Goal: Task Accomplishment & Management: Use online tool/utility

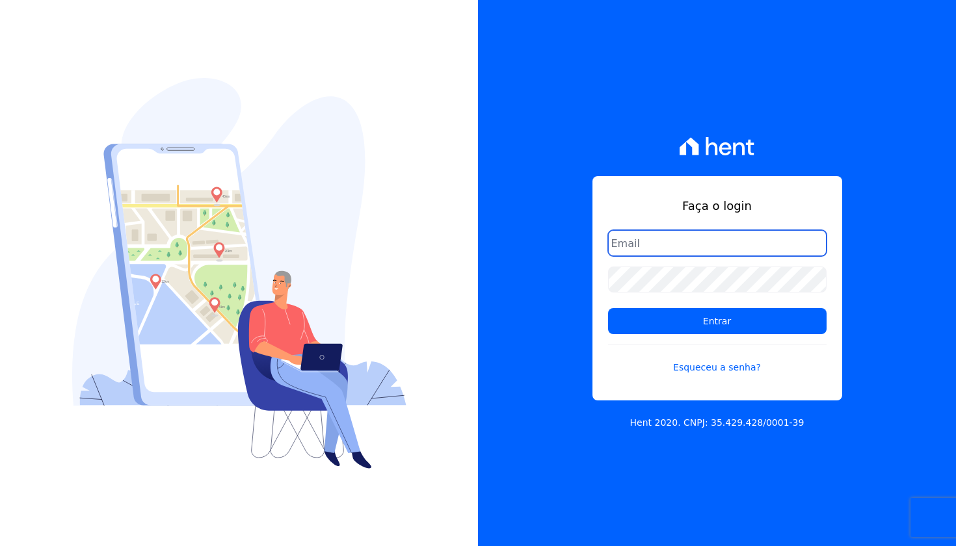
type input "[PERSON_NAME][EMAIL_ADDRESS][DOMAIN_NAME]"
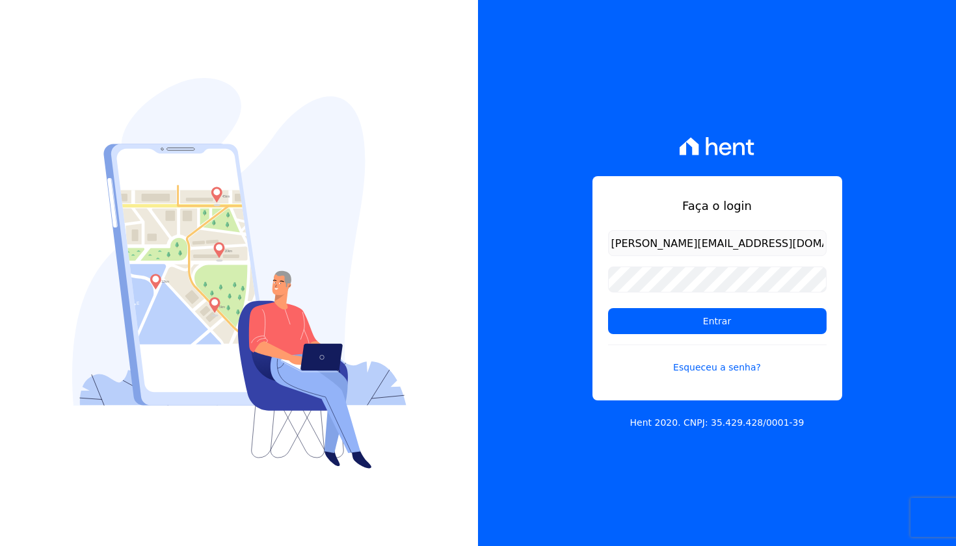
click at [662, 334] on form "[PERSON_NAME][EMAIL_ADDRESS][DOMAIN_NAME] Entrar Esqueceu a senha?" at bounding box center [717, 310] width 218 height 160
click at [695, 309] on input "Entrar" at bounding box center [717, 321] width 218 height 26
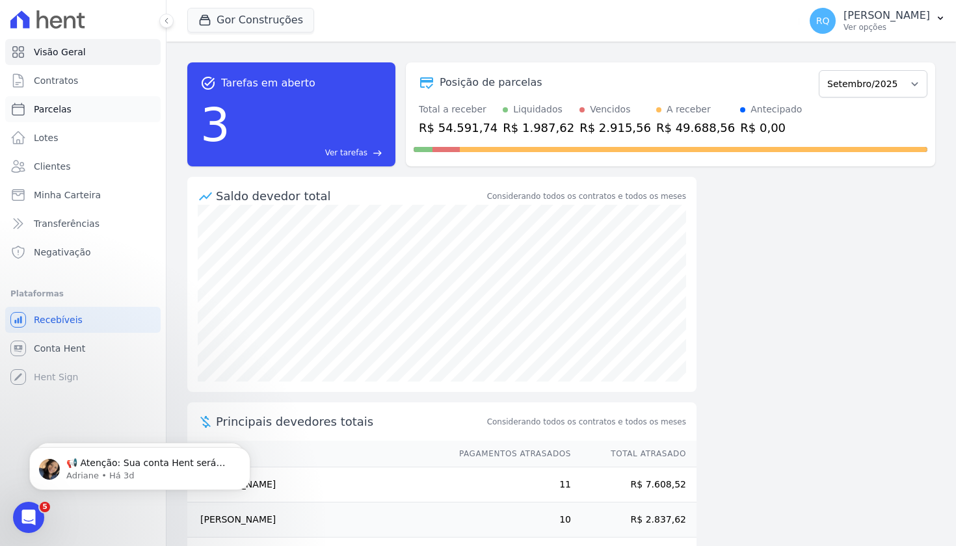
click at [53, 105] on span "Parcelas" at bounding box center [53, 109] width 38 height 13
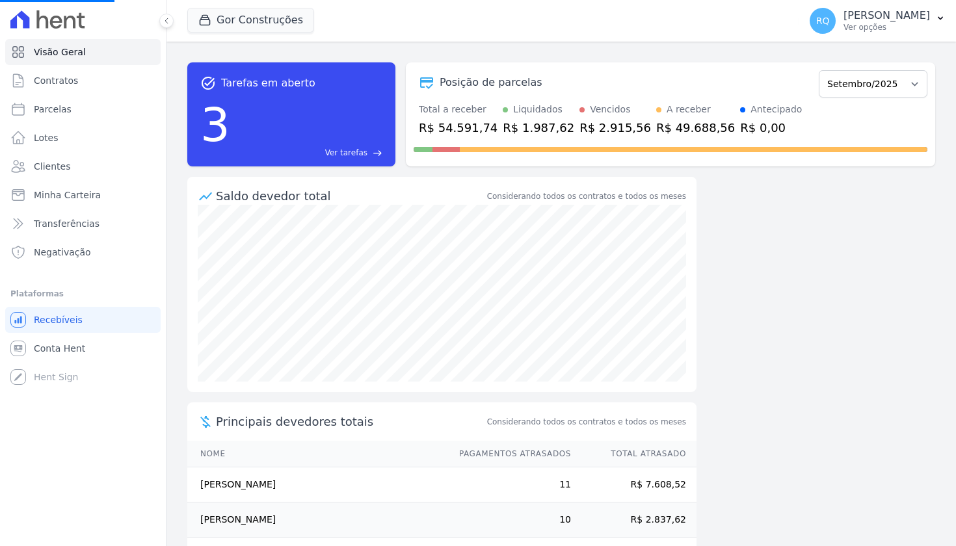
select select
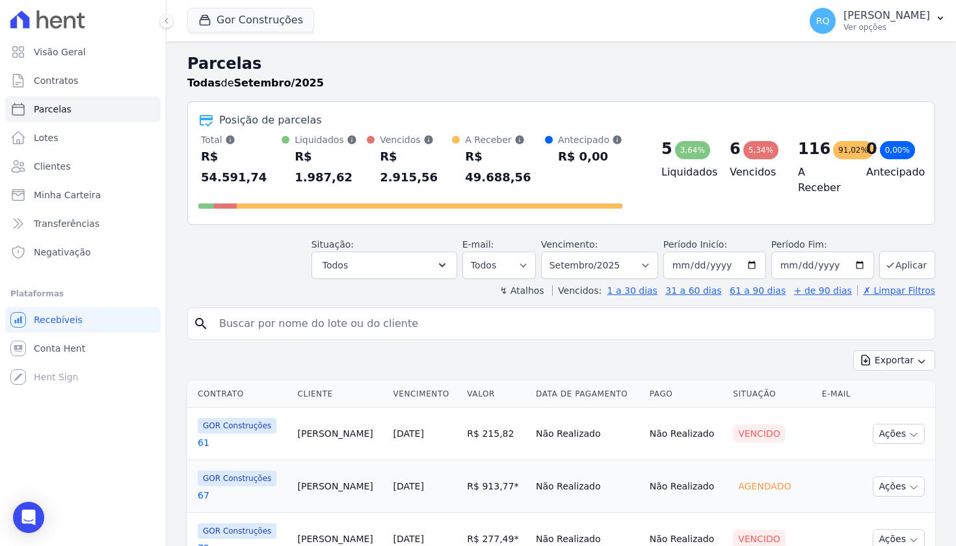
click at [363, 311] on input "search" at bounding box center [570, 324] width 718 height 26
type input "jessica"
select select
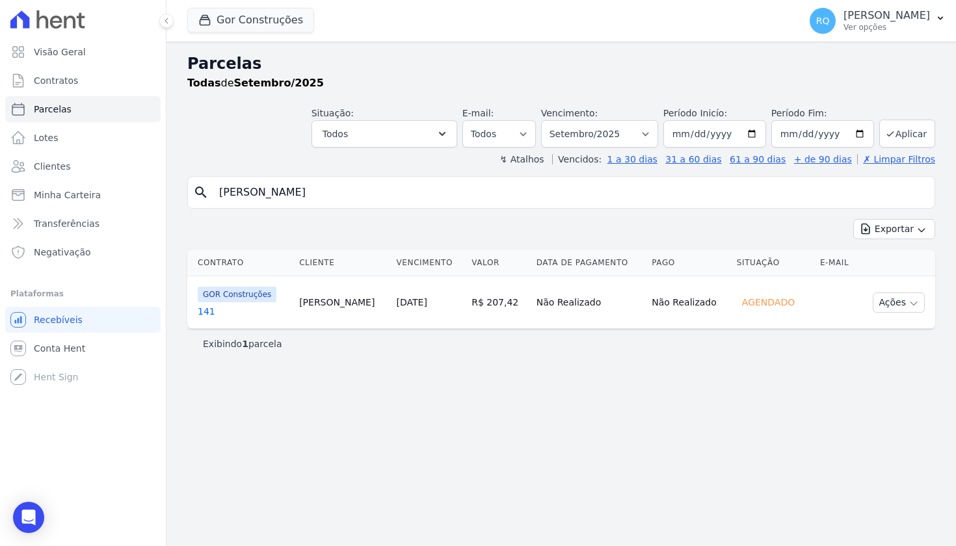
click at [203, 311] on link "141" at bounding box center [243, 311] width 91 height 13
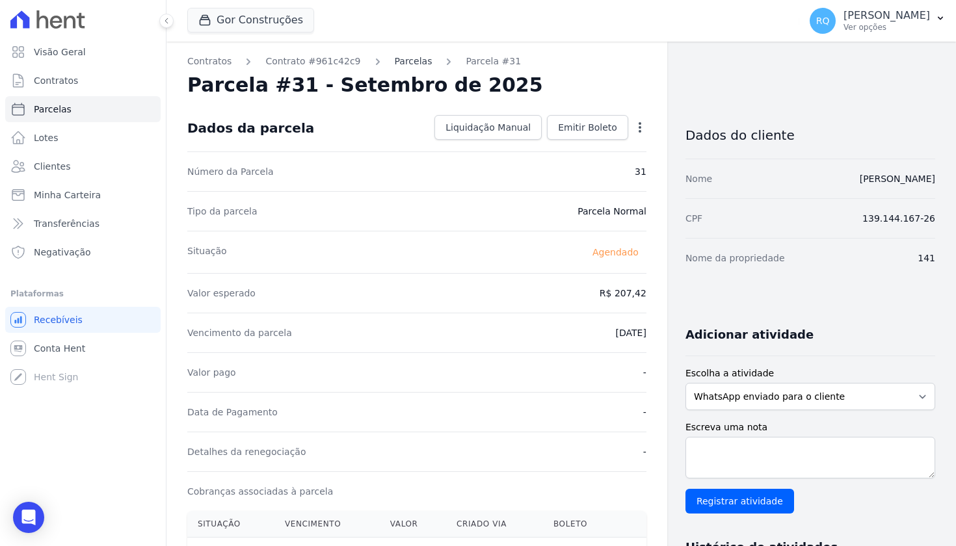
click at [410, 60] on link "Parcelas" at bounding box center [414, 62] width 38 height 14
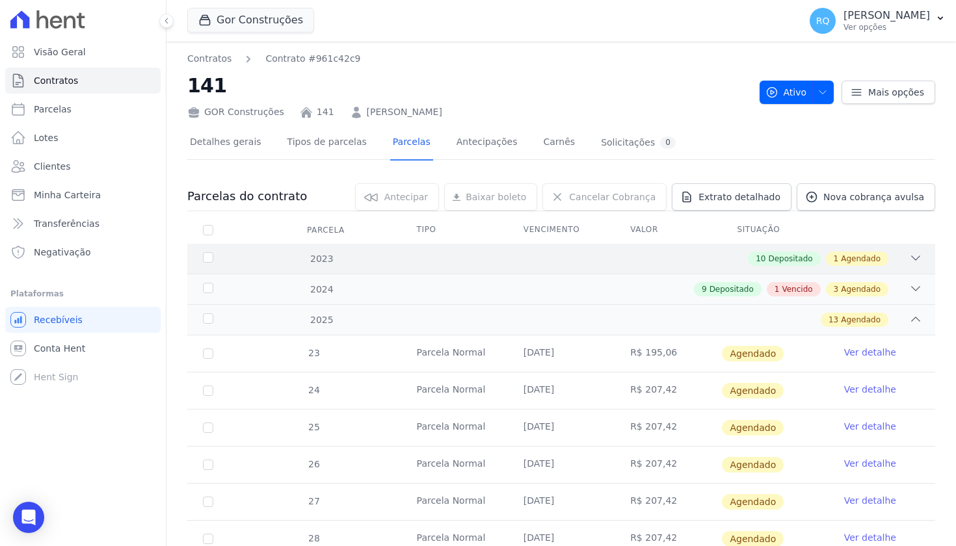
click at [604, 260] on div "10 Depositado 1 Agendado" at bounding box center [597, 259] width 649 height 14
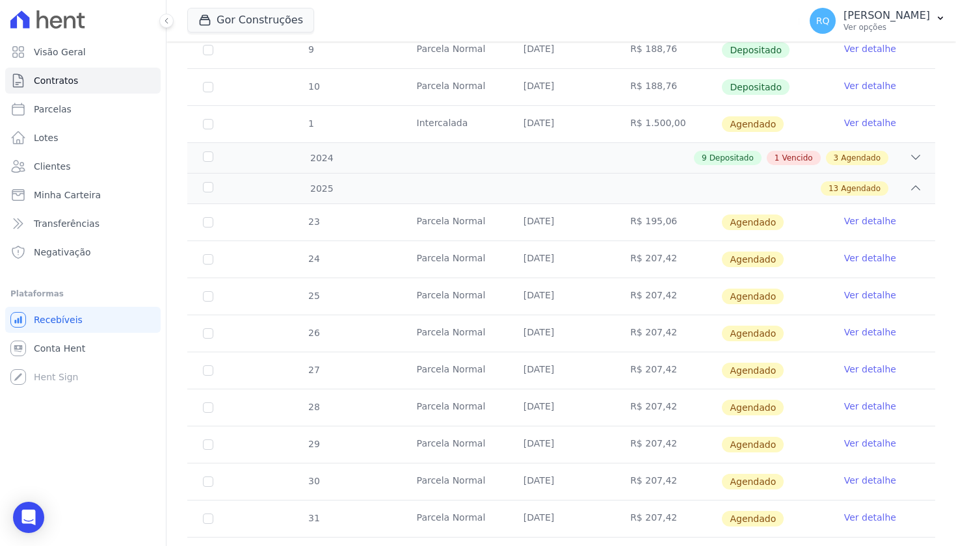
scroll to position [540, 0]
click at [593, 162] on div "9 Depositado 1 Vencido 3 Agendado" at bounding box center [597, 157] width 649 height 14
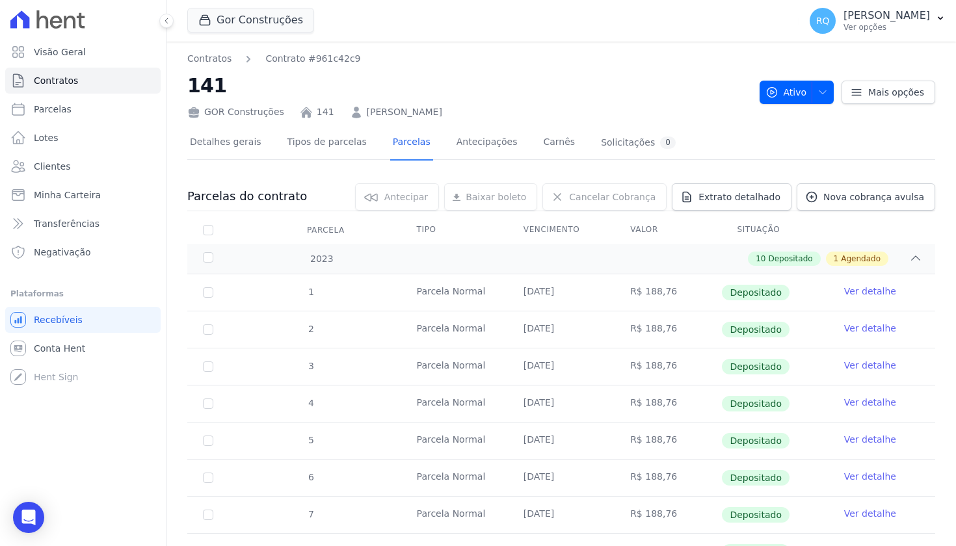
scroll to position [0, 0]
click at [753, 199] on span "Extrato detalhado" at bounding box center [739, 196] width 82 height 13
click at [926, 198] on span "Exportar PDF" at bounding box center [914, 197] width 68 height 13
